Goal: Communication & Community: Ask a question

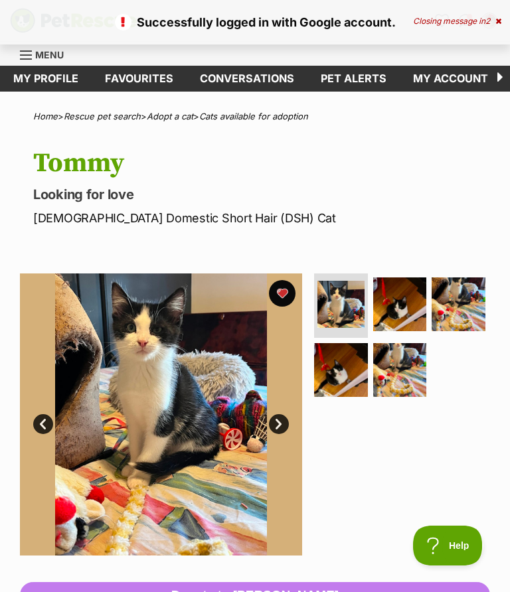
click at [139, 79] on link "Favourites" at bounding box center [139, 79] width 95 height 26
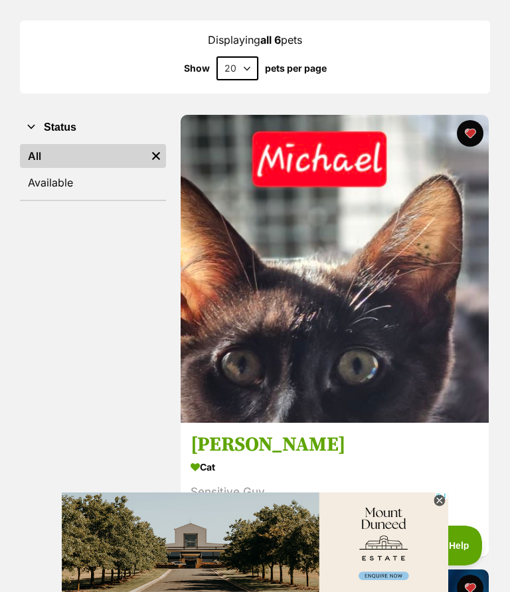
scroll to position [152, 0]
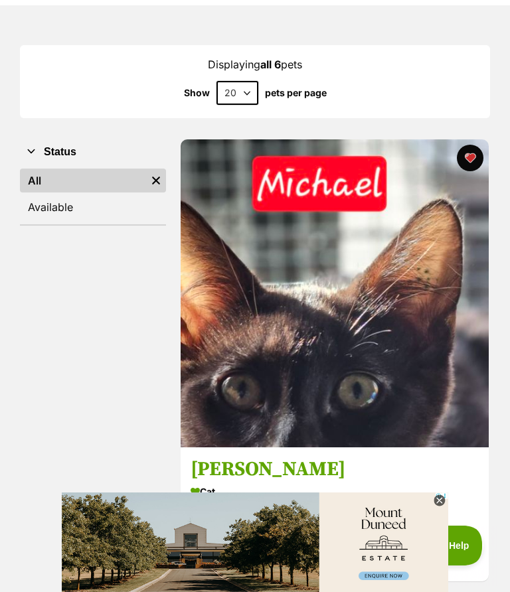
click at [400, 383] on img at bounding box center [334, 293] width 308 height 308
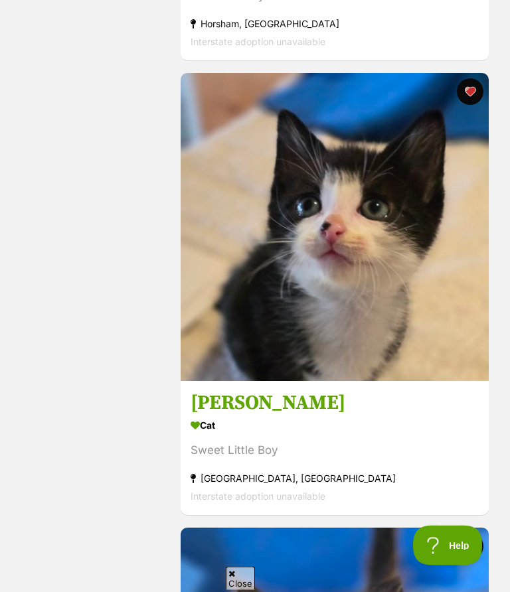
scroll to position [673, 0]
click at [388, 288] on img at bounding box center [334, 227] width 308 height 308
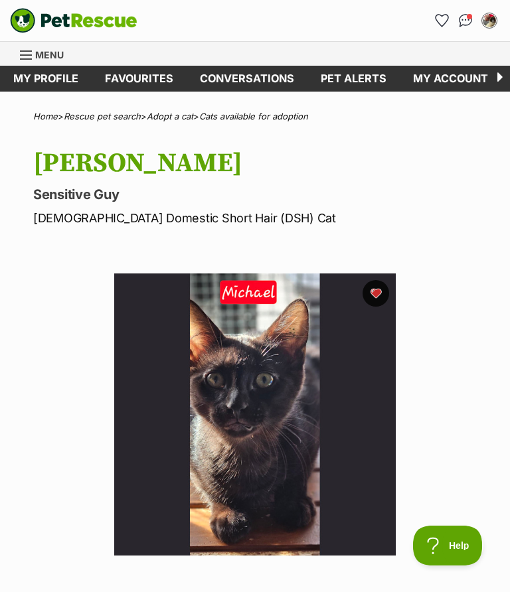
scroll to position [26, 0]
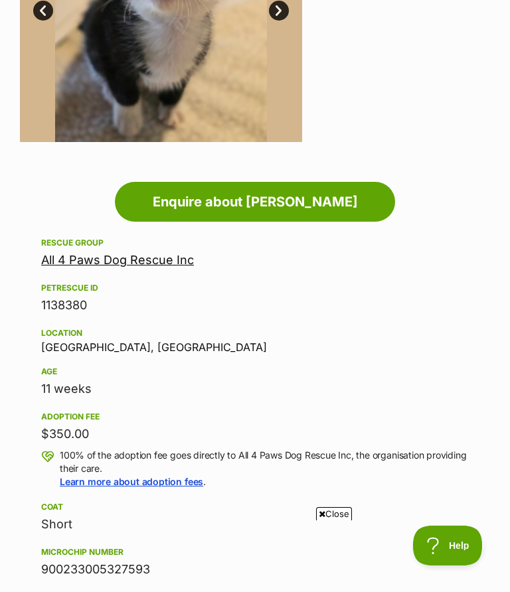
scroll to position [396, 0]
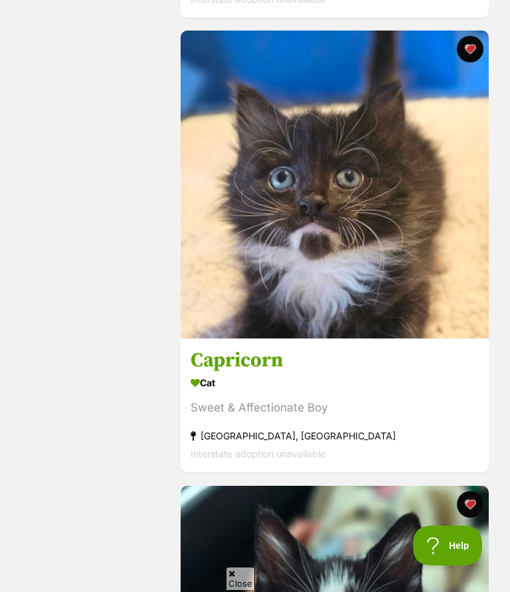
click at [427, 250] on img at bounding box center [334, 185] width 308 height 308
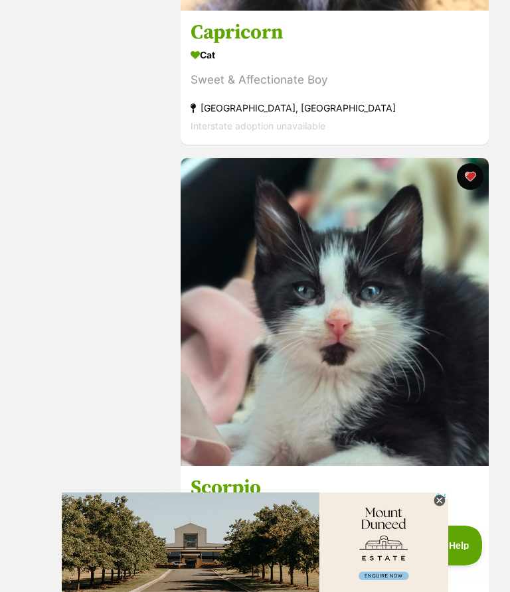
click at [365, 338] on img at bounding box center [334, 312] width 308 height 308
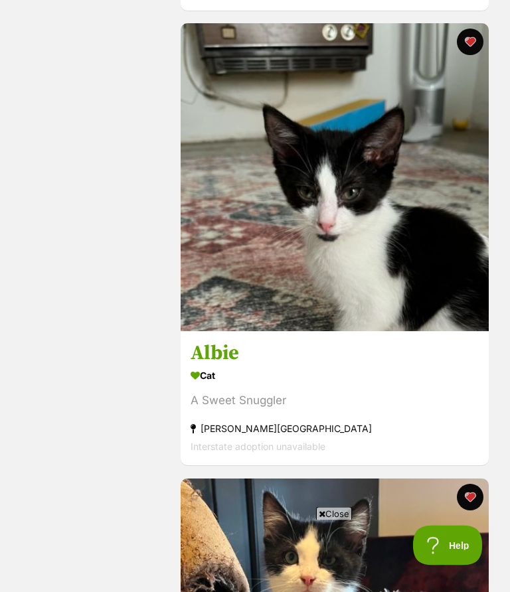
scroll to position [2087, 0]
click at [377, 232] on img at bounding box center [334, 177] width 308 height 308
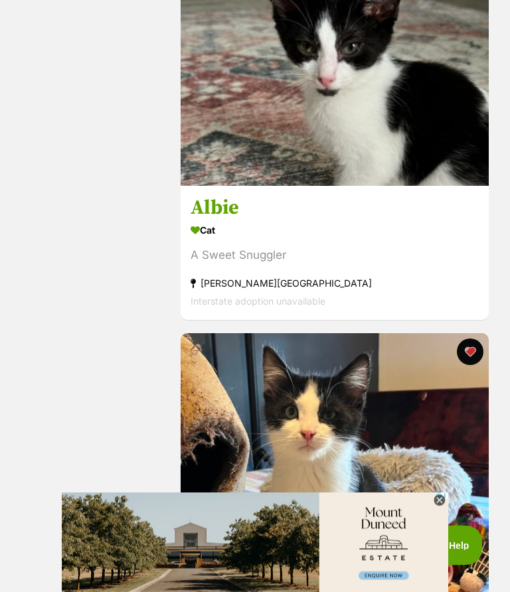
scroll to position [2232, 0]
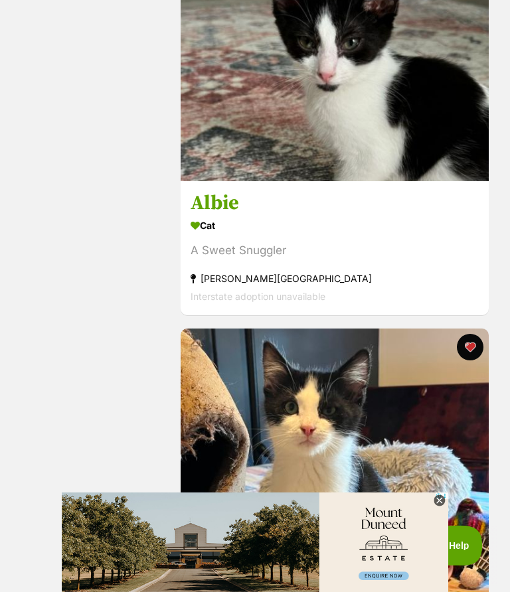
click at [442, 497] on icon at bounding box center [438, 500] width 11 height 11
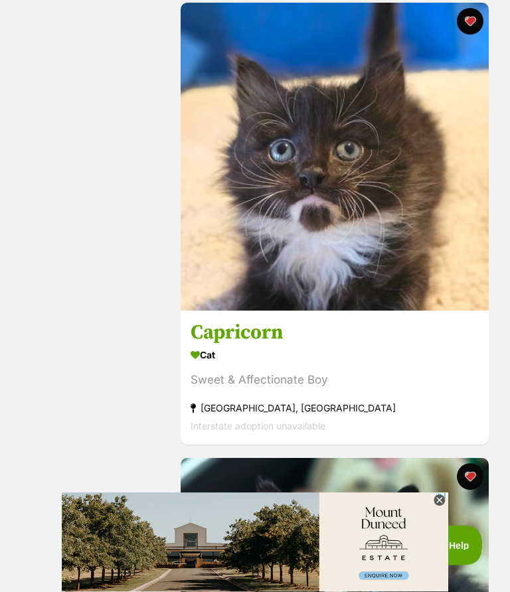
scroll to position [1188, 0]
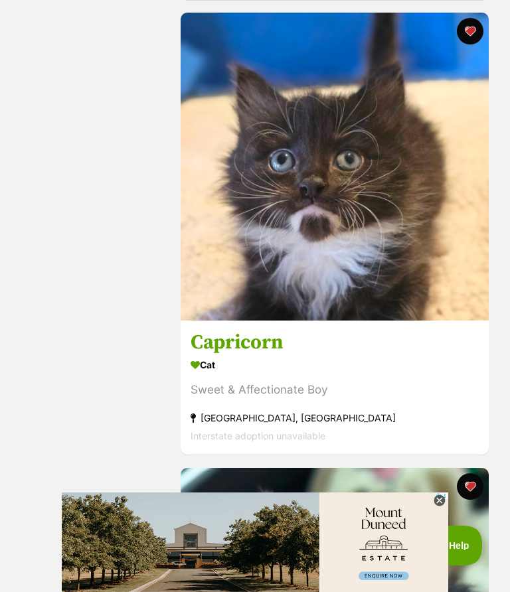
click at [355, 201] on img at bounding box center [334, 167] width 308 height 308
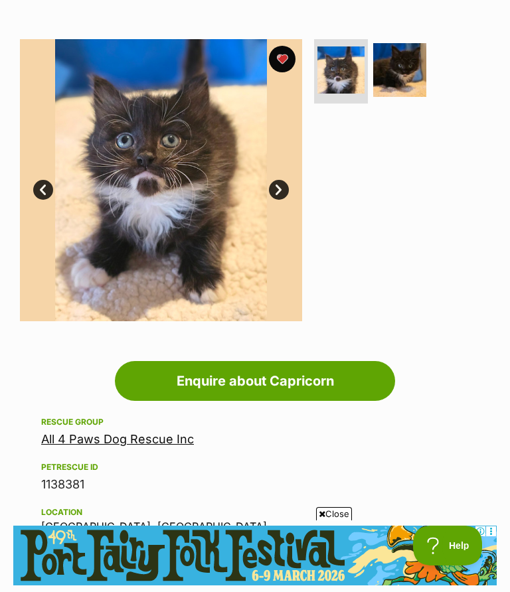
scroll to position [234, 0]
click at [279, 194] on link "Next" at bounding box center [279, 190] width 20 height 20
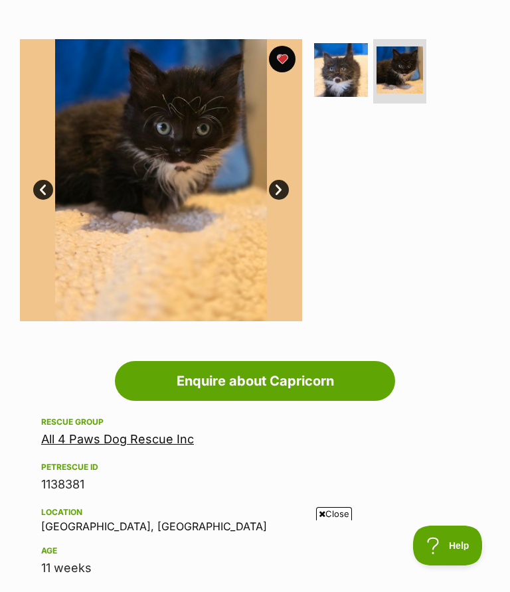
click at [44, 187] on link "Prev" at bounding box center [43, 190] width 20 height 20
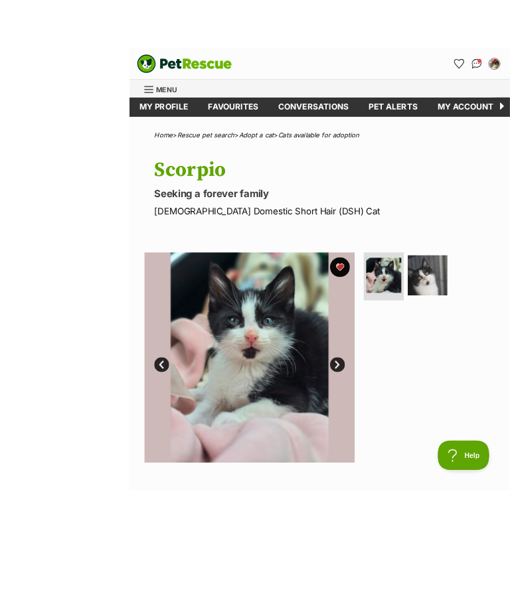
scroll to position [104, 0]
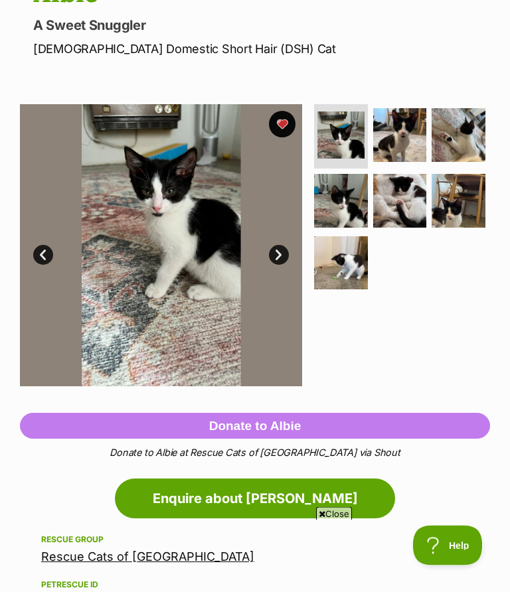
scroll to position [162, 0]
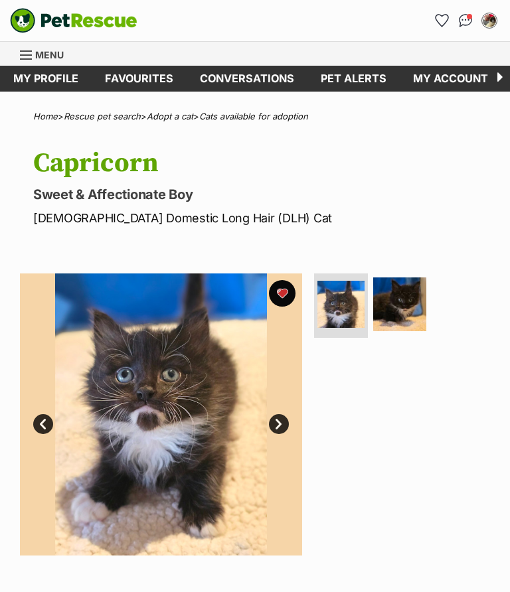
click at [194, 430] on img at bounding box center [161, 414] width 282 height 282
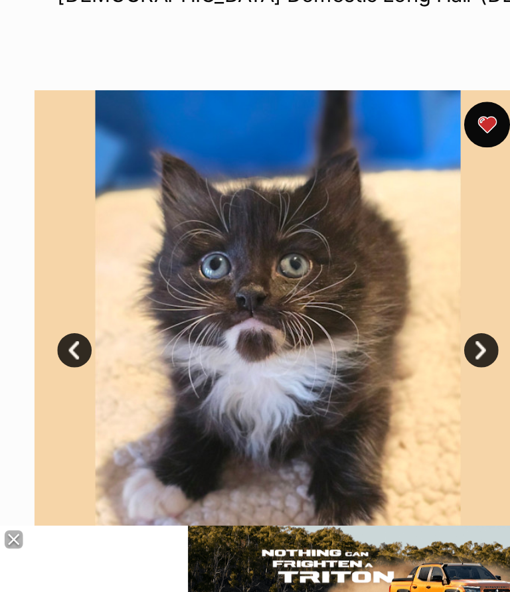
click at [279, 414] on link "Next" at bounding box center [279, 424] width 20 height 20
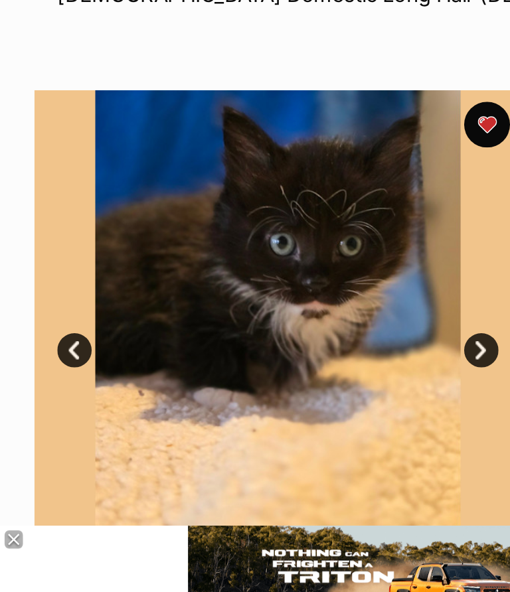
click at [280, 414] on link "Next" at bounding box center [279, 424] width 20 height 20
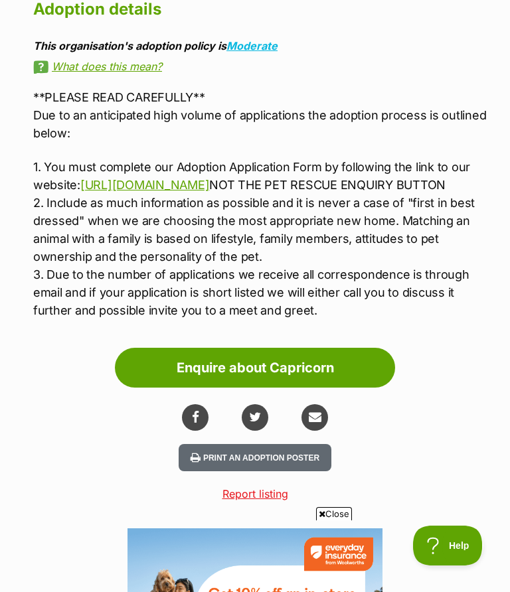
click at [300, 383] on link "Enquire about Capricorn" at bounding box center [255, 368] width 280 height 40
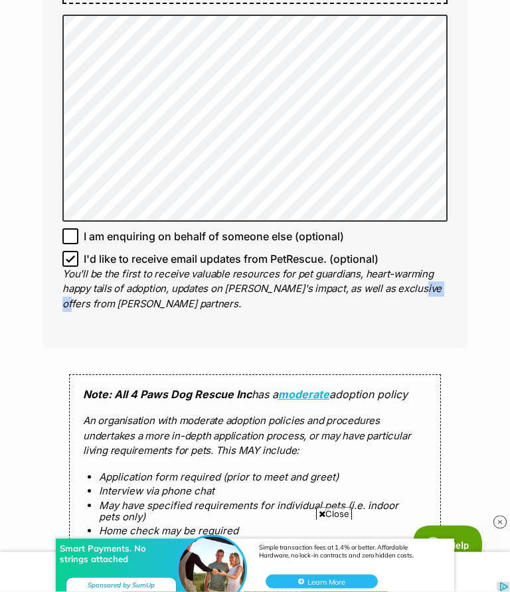
scroll to position [855, 0]
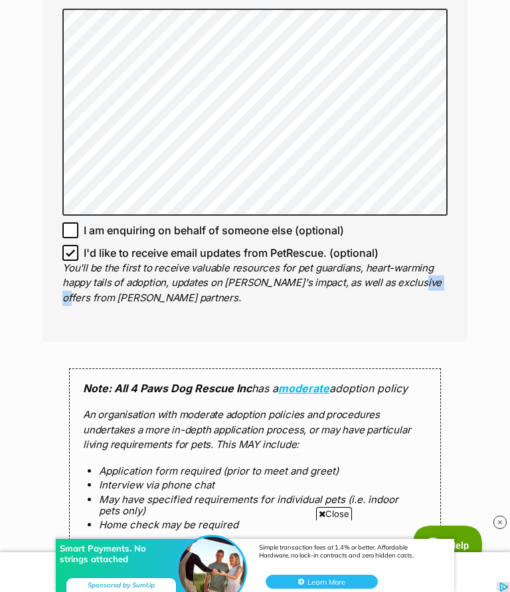
click at [473, 336] on div "Enquire about Capricorn Full name [PERSON_NAME] Email We require this to be abl…" at bounding box center [255, 105] width 464 height 1682
click at [472, 348] on div "Enquire about Capricorn Full name [PERSON_NAME] Email We require this to be abl…" at bounding box center [255, 105] width 464 height 1682
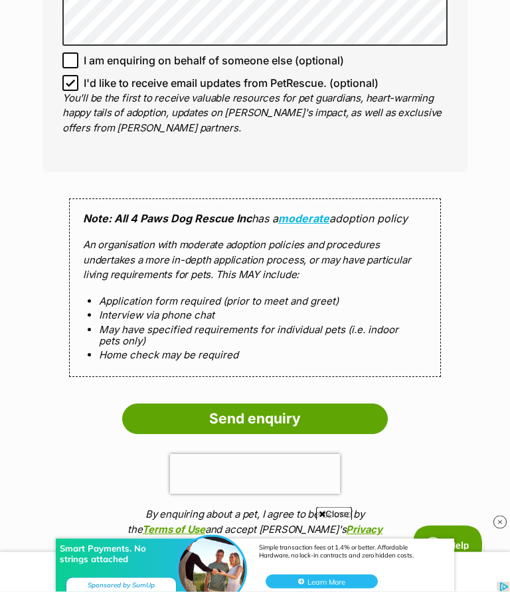
scroll to position [1025, 0]
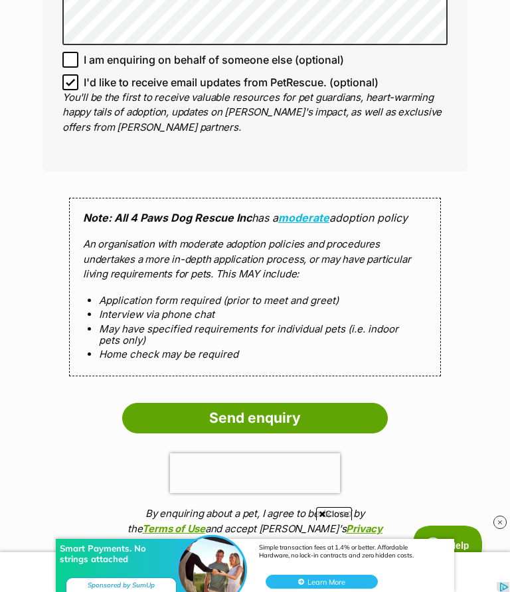
click at [278, 415] on input "Send enquiry" at bounding box center [254, 418] width 265 height 31
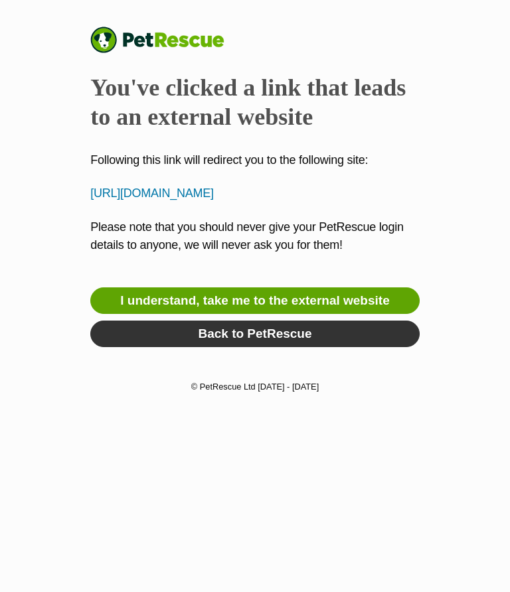
click at [371, 299] on link "I understand, take me to the external website" at bounding box center [254, 300] width 329 height 27
